Goal: Information Seeking & Learning: Check status

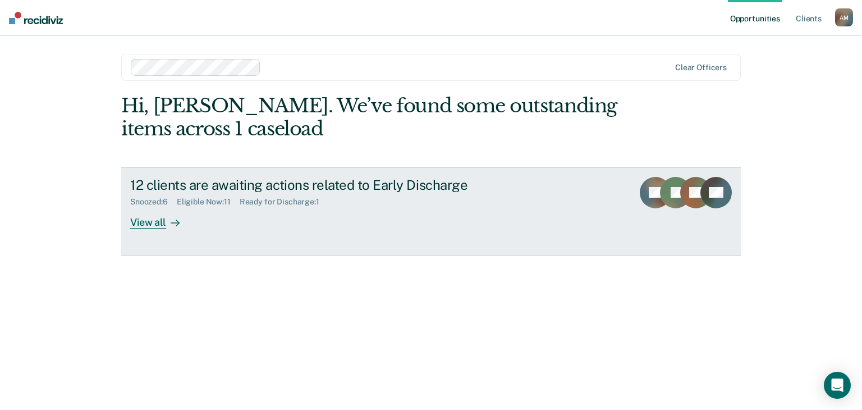
click at [138, 219] on div "View all" at bounding box center [161, 218] width 63 height 22
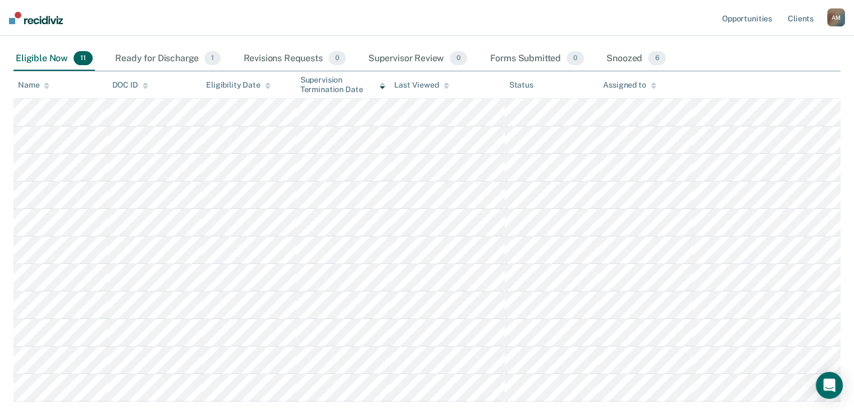
scroll to position [56, 0]
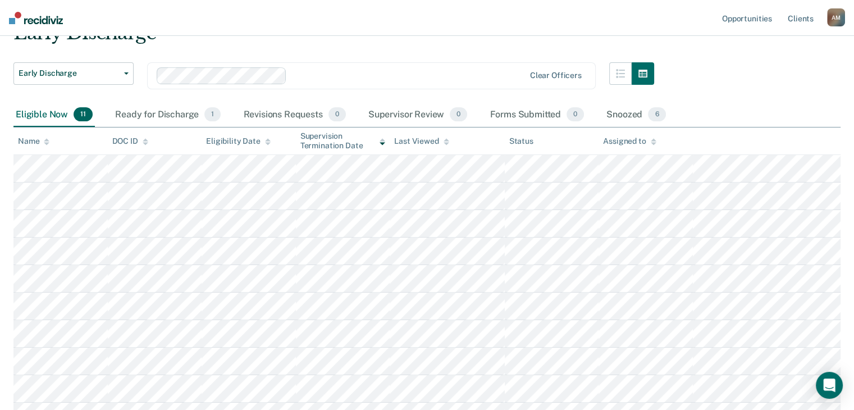
click at [752, 59] on div "Early Discharge Early Discharge Early Discharge Clear officers Eligible Now 11 …" at bounding box center [426, 237] width 827 height 433
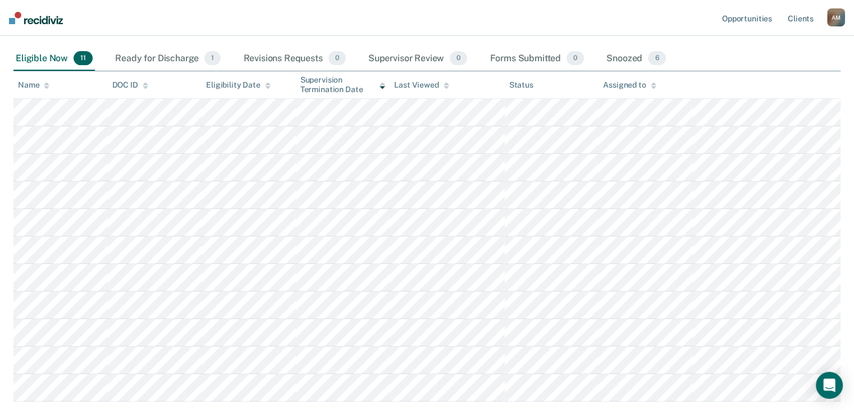
scroll to position [0, 0]
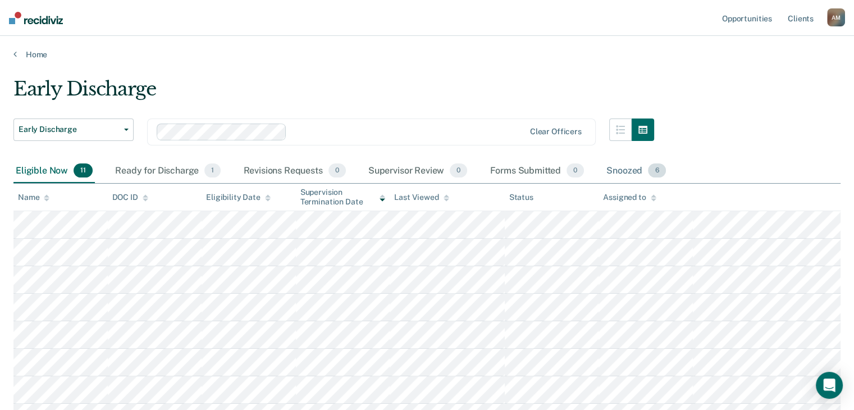
click at [620, 173] on div "Snoozed 6" at bounding box center [636, 171] width 64 height 25
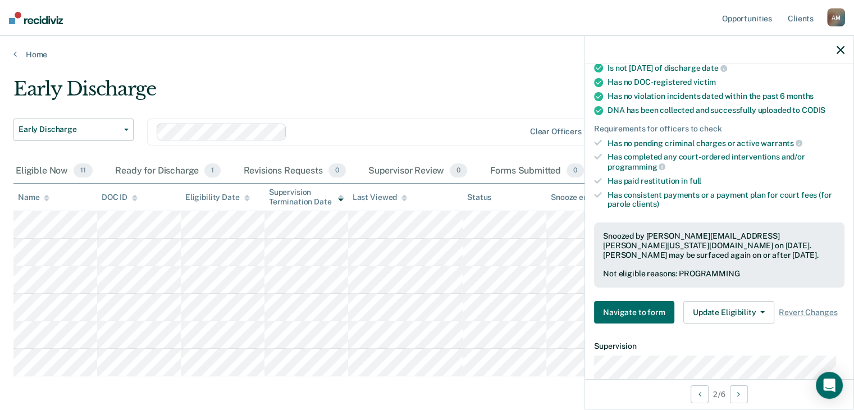
scroll to position [281, 0]
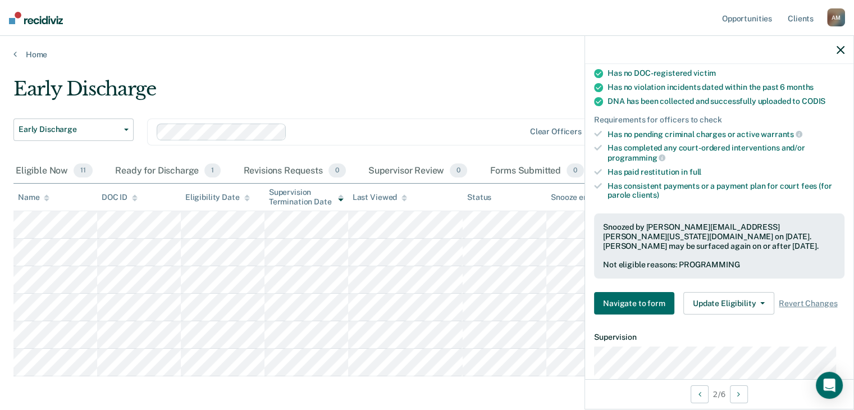
click at [411, 113] on div "Early Discharge Early Discharge Early Discharge Clear officers" at bounding box center [333, 117] width 640 height 81
click at [479, 39] on div "Home" at bounding box center [427, 48] width 854 height 24
click at [840, 50] on icon "button" at bounding box center [840, 50] width 8 height 8
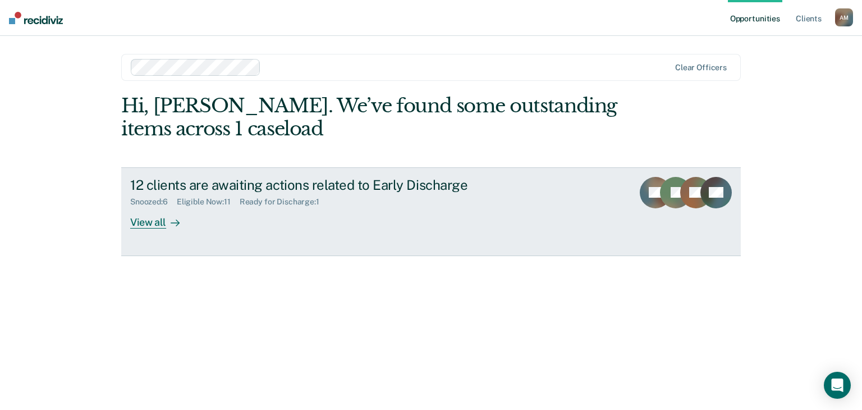
click at [140, 228] on link "12 clients are awaiting actions related to Early Discharge Snoozed : 6 Eligible…" at bounding box center [431, 211] width 620 height 89
